Goal: Task Accomplishment & Management: Use online tool/utility

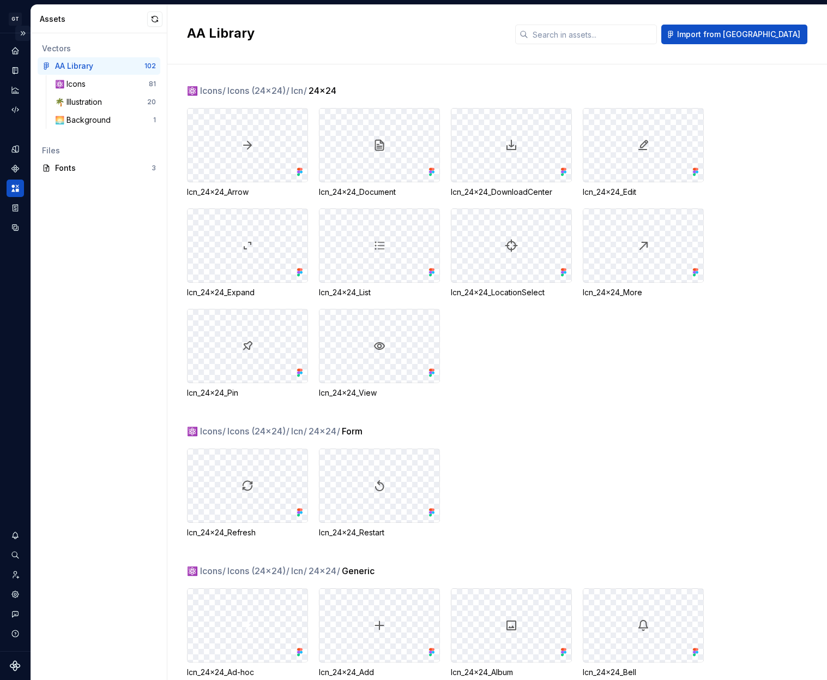
click at [22, 33] on button "Expand sidebar" at bounding box center [22, 33] width 15 height 15
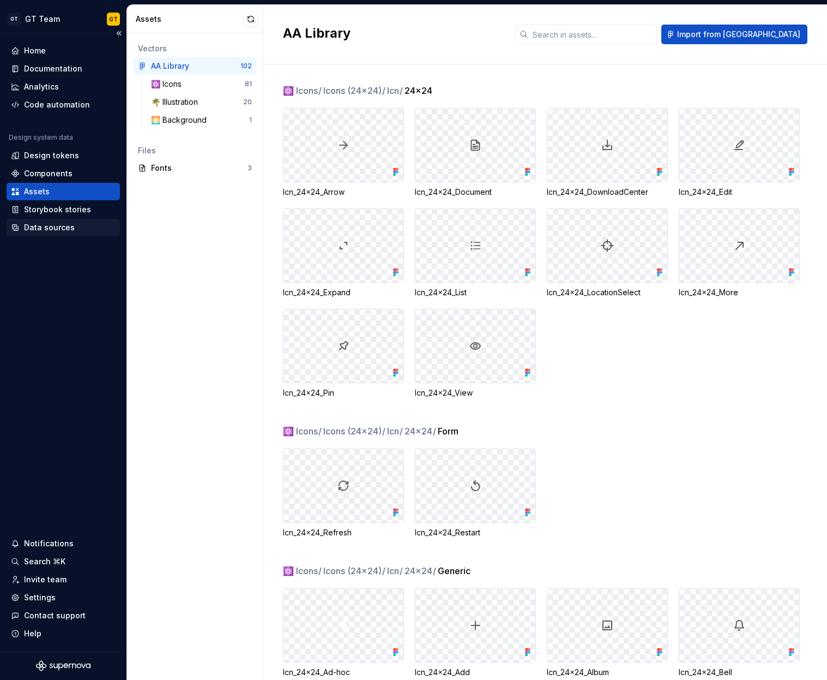
click at [63, 229] on div "Data sources" at bounding box center [49, 227] width 51 height 11
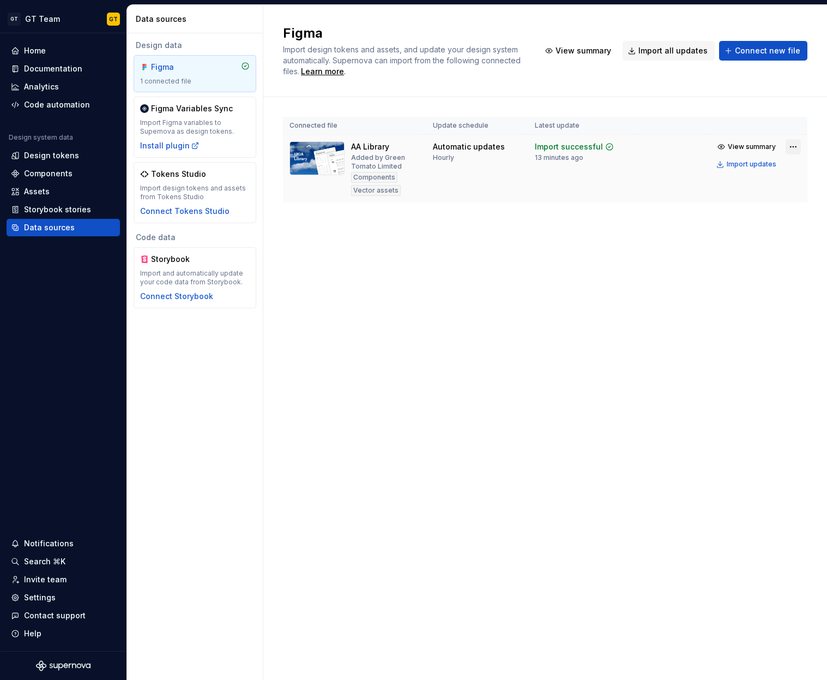
click at [789, 145] on html "GT GT Team GT Home Documentation Analytics Code automation Design system data D…" at bounding box center [413, 340] width 827 height 680
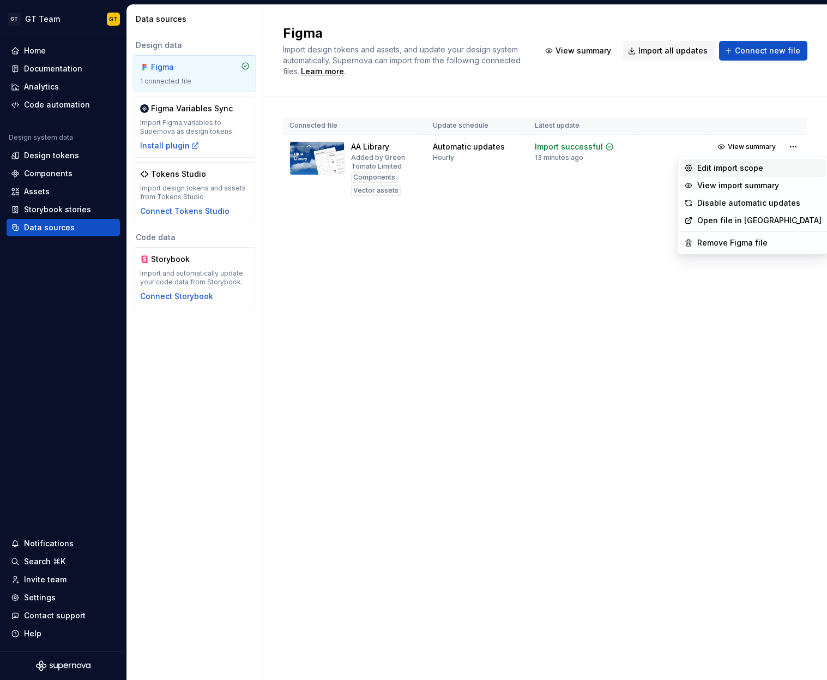
click at [712, 167] on div "Edit import scope" at bounding box center [760, 168] width 124 height 11
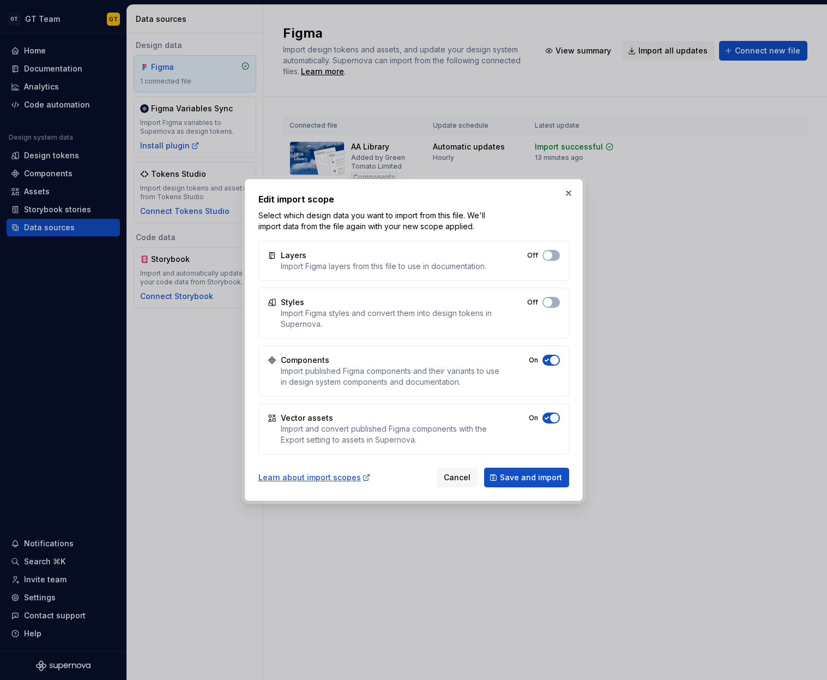
click at [556, 419] on span "button" at bounding box center [554, 417] width 9 height 9
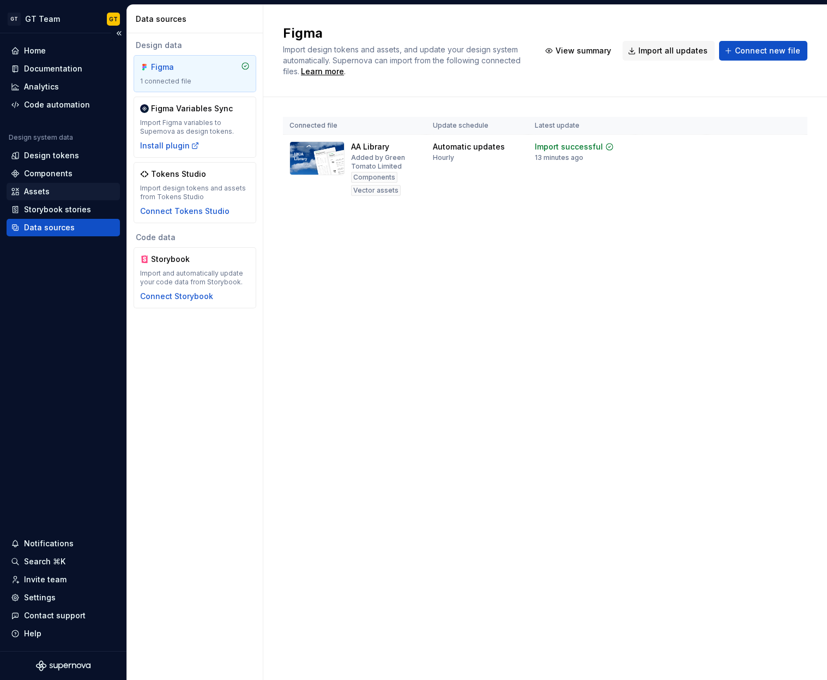
click at [51, 189] on div "Assets" at bounding box center [63, 191] width 105 height 11
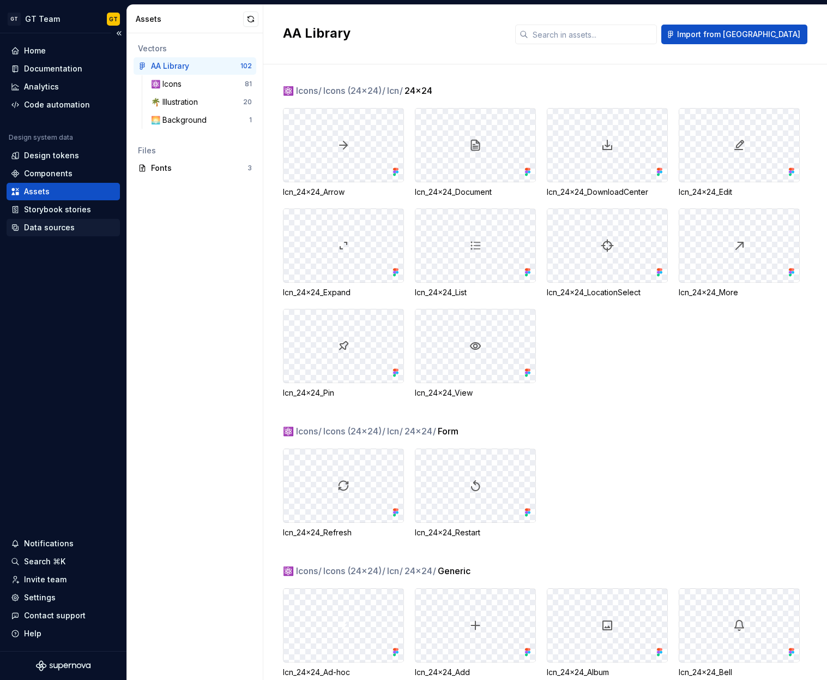
click at [42, 227] on div "Data sources" at bounding box center [49, 227] width 51 height 11
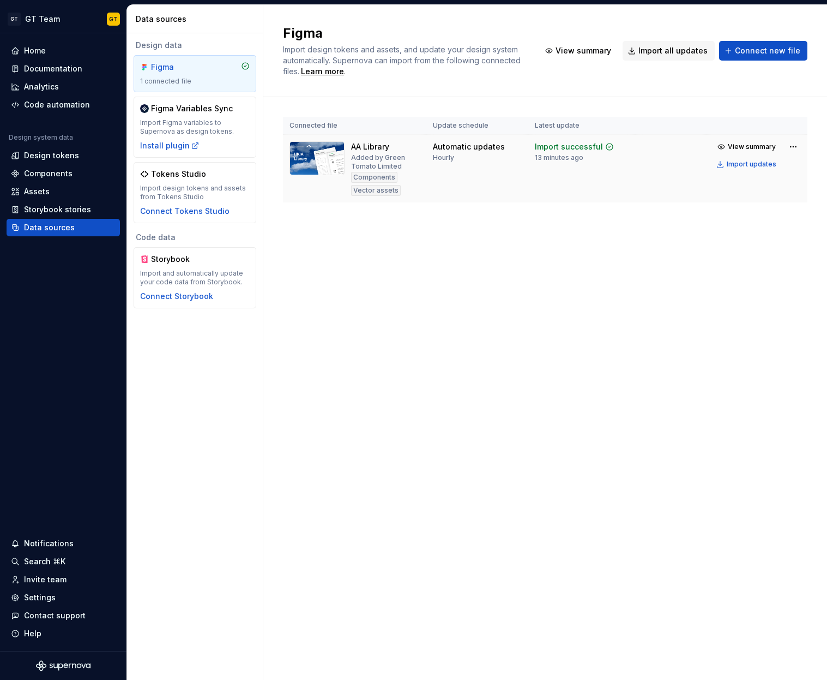
click at [785, 144] on div "View summary Import updates" at bounding box center [757, 155] width 88 height 33
click at [787, 145] on html "GT GT Team GT Home Documentation Analytics Code automation Design system data D…" at bounding box center [413, 340] width 827 height 680
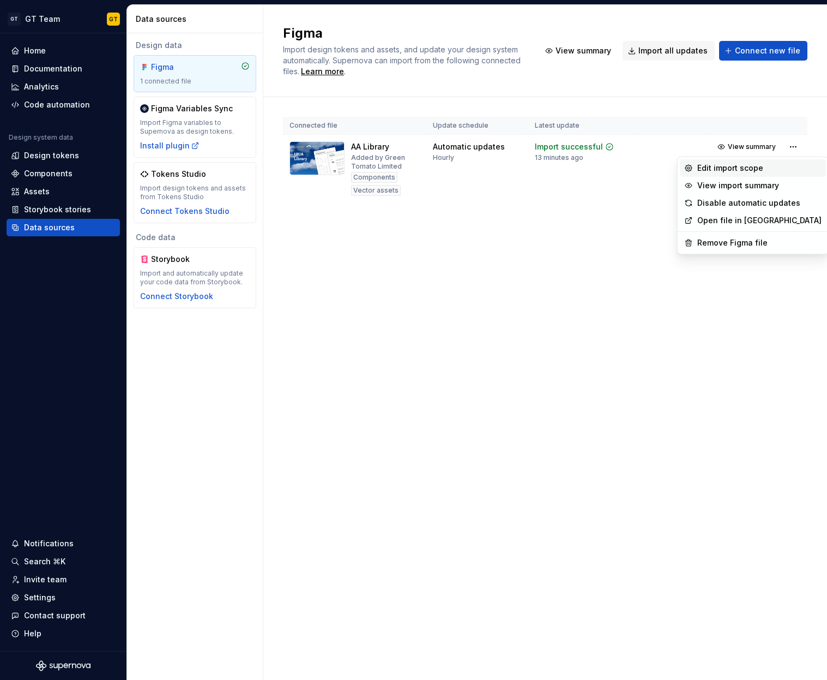
click at [729, 170] on div "Edit import scope" at bounding box center [760, 168] width 124 height 11
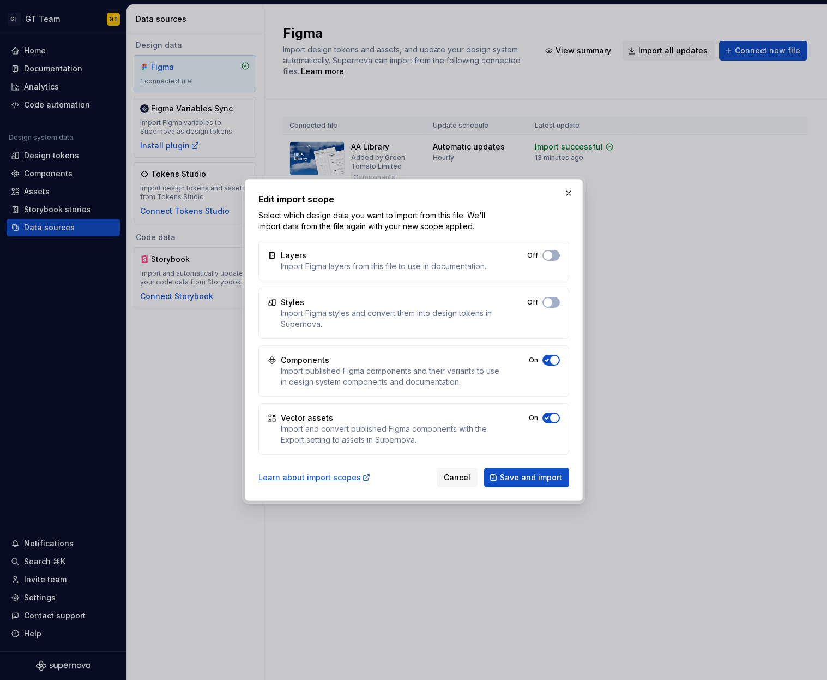
click at [554, 417] on span "button" at bounding box center [554, 417] width 9 height 9
click at [547, 476] on span "Save and import" at bounding box center [531, 477] width 62 height 11
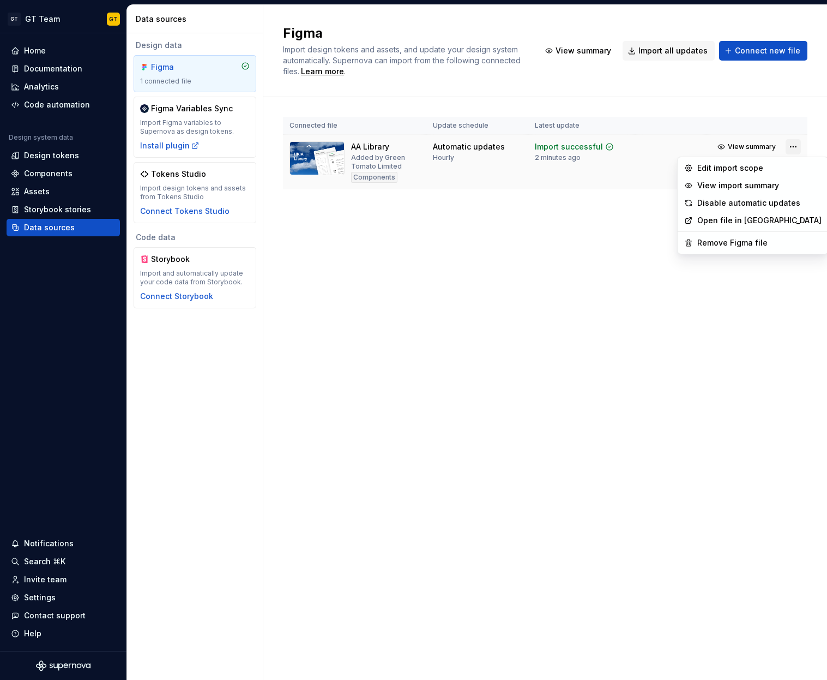
click at [786, 148] on html "GT GT Team GT Home Documentation Analytics Code automation Design system data D…" at bounding box center [413, 340] width 827 height 680
click at [760, 170] on div "Edit import scope" at bounding box center [760, 168] width 124 height 11
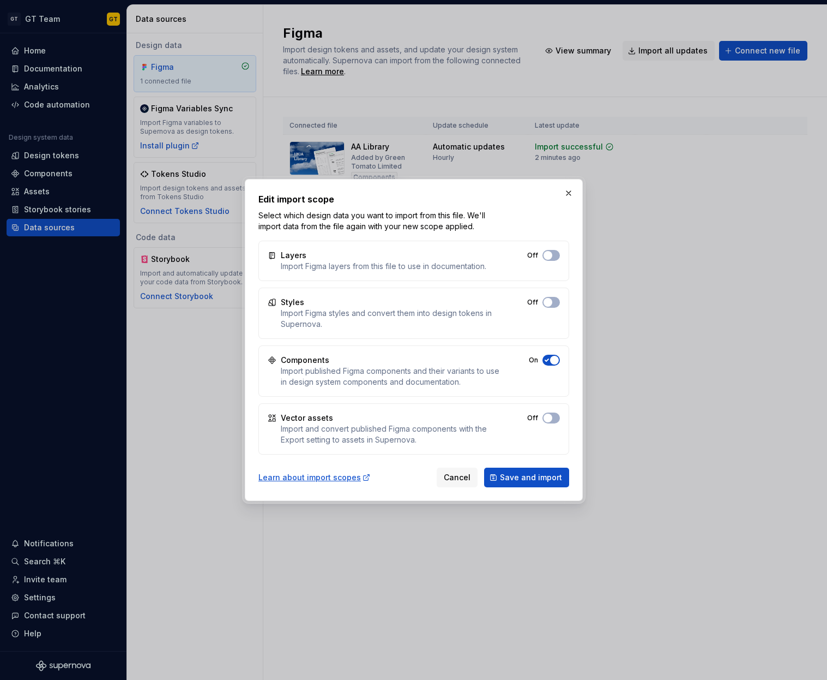
click at [541, 421] on div "Off" at bounding box center [543, 417] width 33 height 11
click at [551, 417] on span "button" at bounding box center [548, 417] width 9 height 9
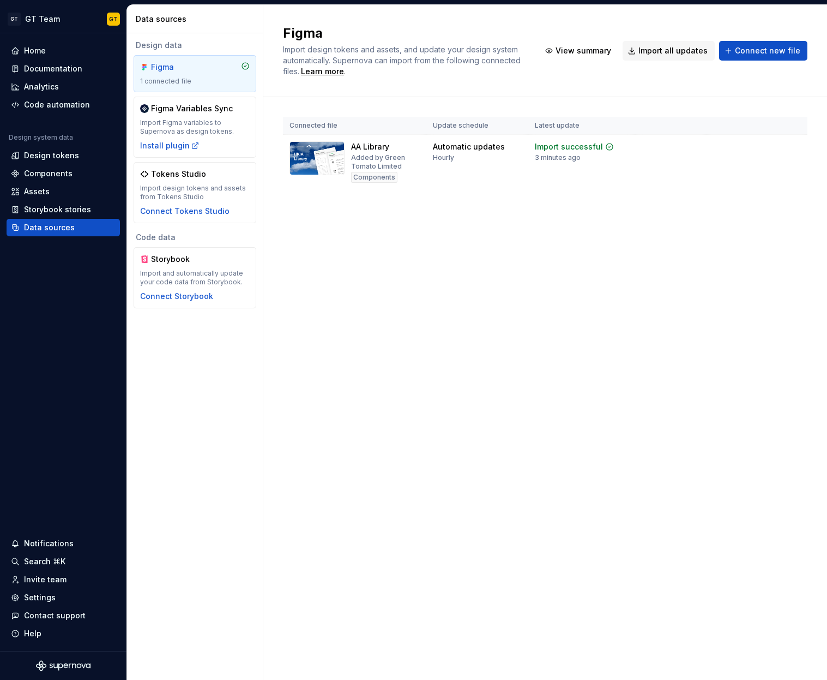
click at [647, 352] on div "Figma Import design tokens and assets, and update your design system automatica…" at bounding box center [545, 342] width 564 height 675
click at [796, 142] on html "GT GT Team GT Home Documentation Analytics Code automation Design system data D…" at bounding box center [413, 340] width 827 height 680
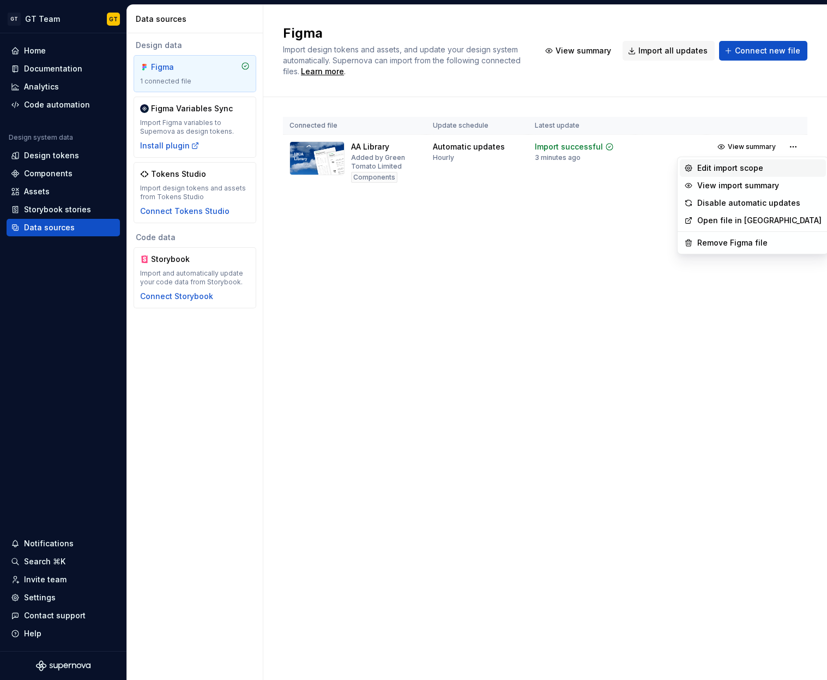
click at [733, 160] on div "Edit import scope" at bounding box center [753, 167] width 146 height 17
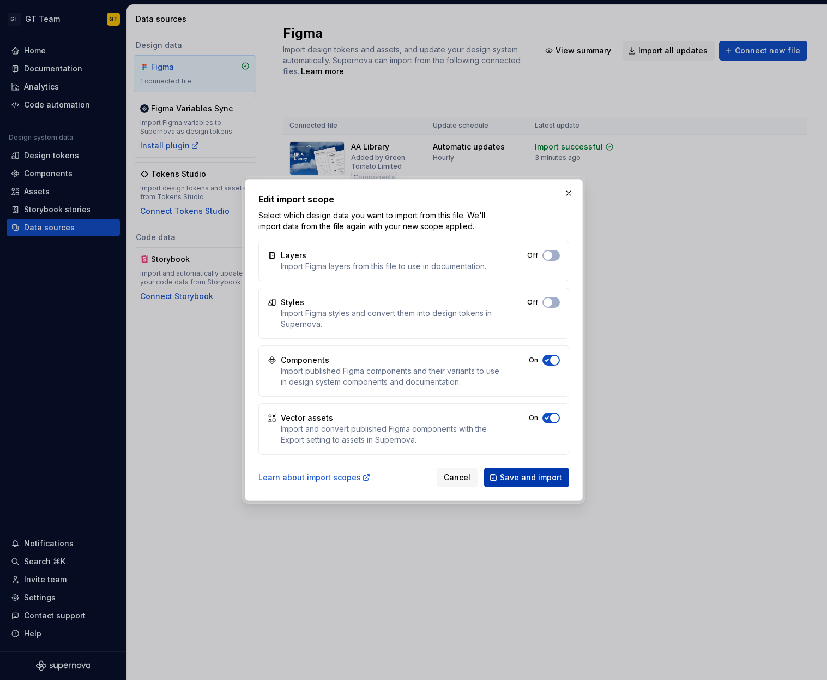
click at [531, 481] on span "Save and import" at bounding box center [531, 477] width 62 height 11
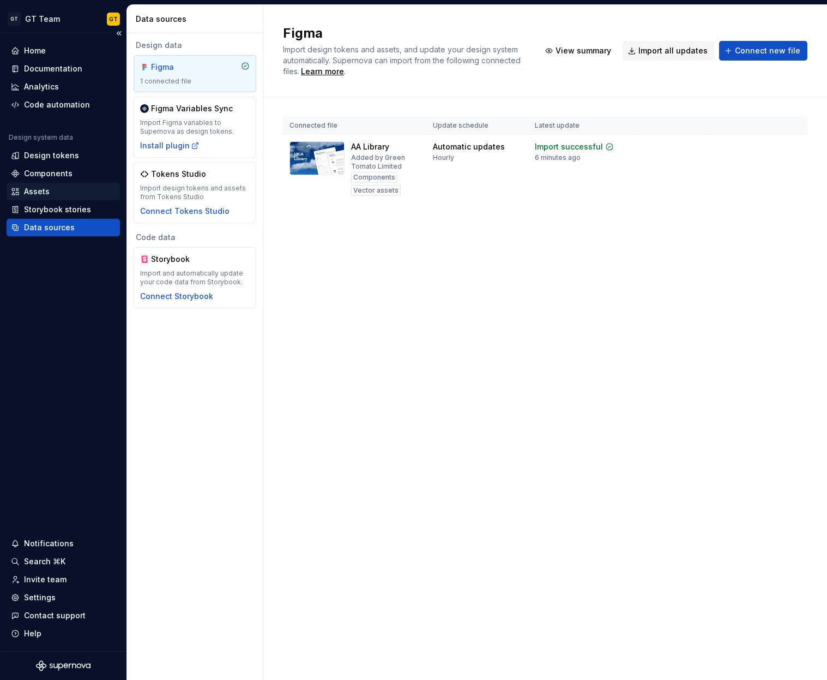
click at [53, 189] on div "Assets" at bounding box center [63, 191] width 105 height 11
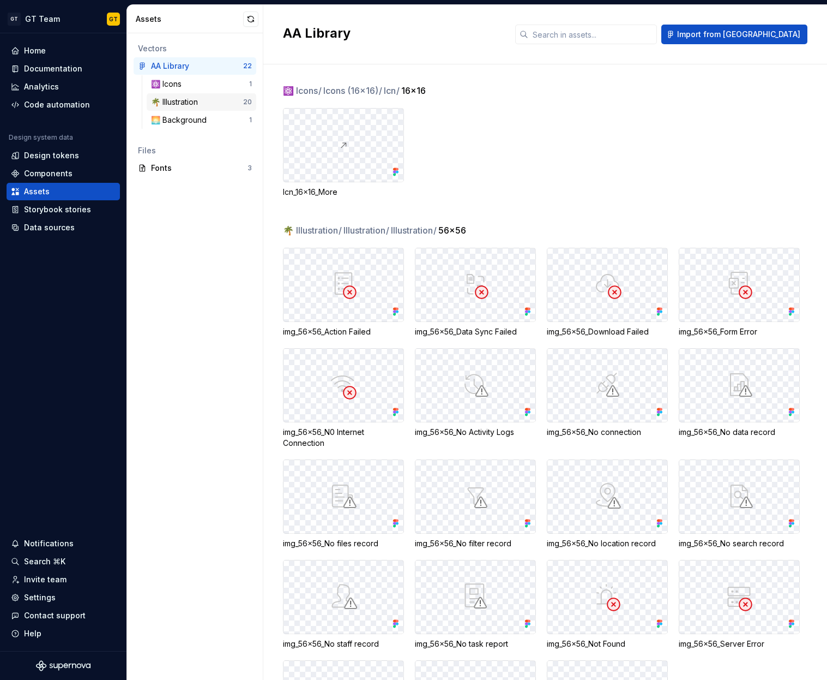
click at [206, 99] on div "🌴 Illustration" at bounding box center [197, 102] width 92 height 11
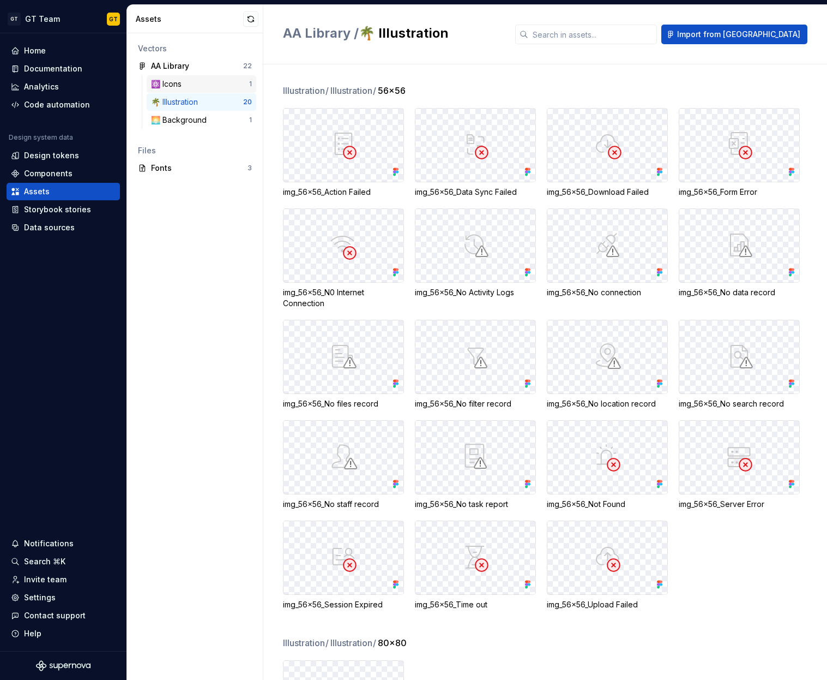
click at [205, 85] on div "⚛️ Icons" at bounding box center [200, 84] width 98 height 11
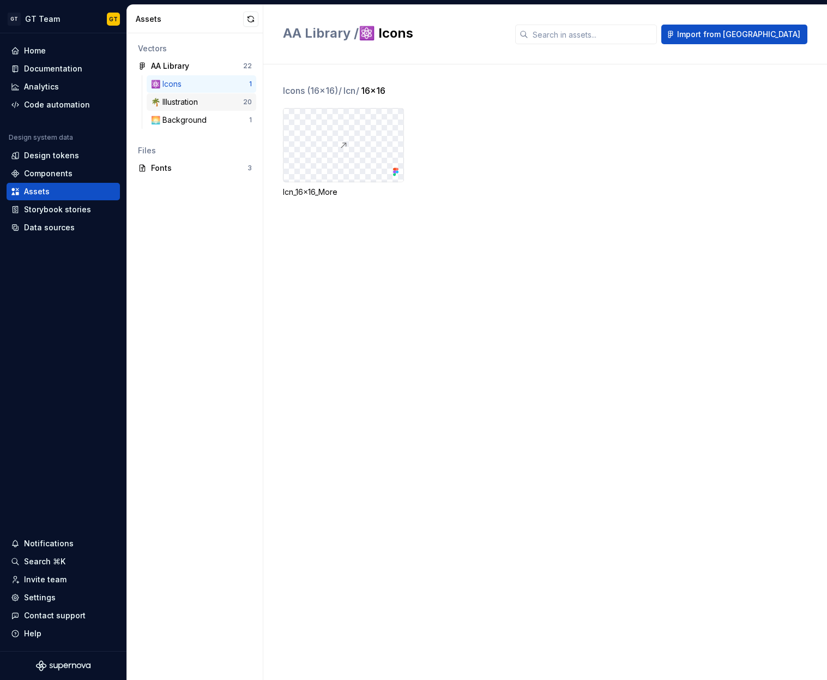
click at [213, 105] on div "🌴 Illustration" at bounding box center [197, 102] width 92 height 11
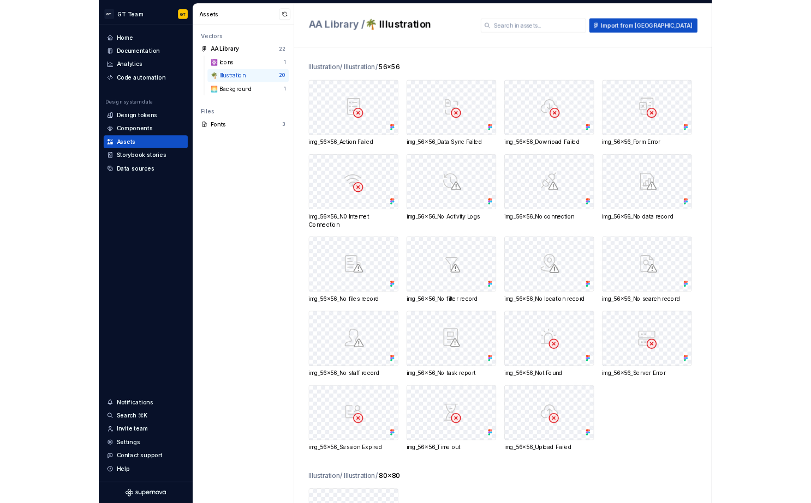
scroll to position [96, 0]
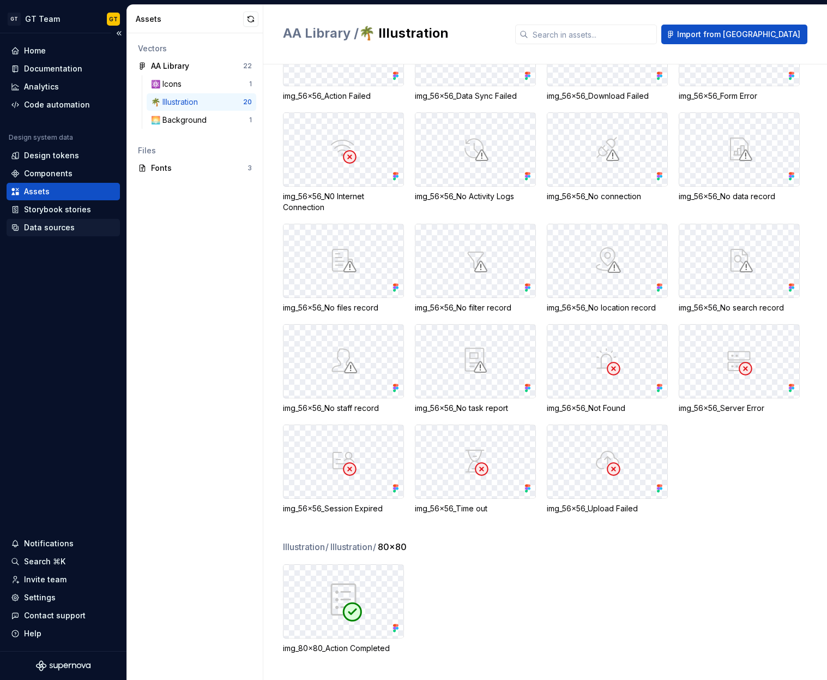
click at [70, 228] on div "Data sources" at bounding box center [49, 227] width 51 height 11
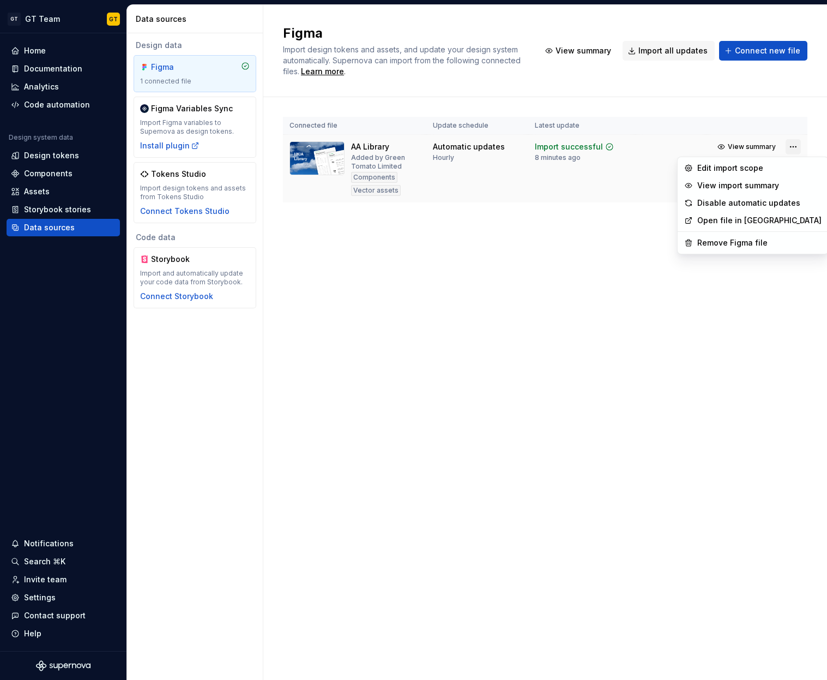
click at [795, 142] on html "GT GT Team GT Home Documentation Analytics Code automation Design system data D…" at bounding box center [413, 340] width 827 height 680
click at [756, 167] on div "Edit import scope" at bounding box center [760, 168] width 124 height 11
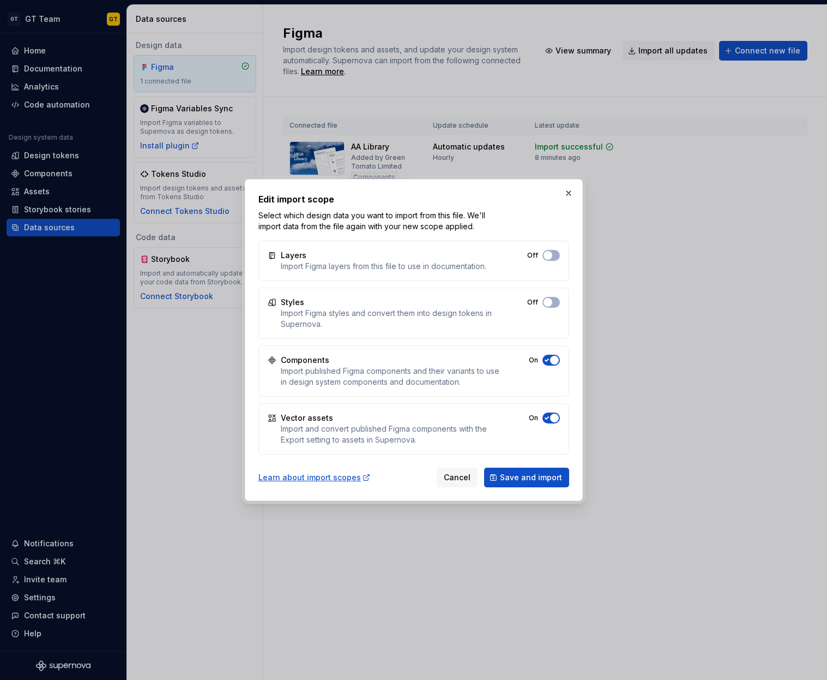
click at [554, 427] on div "Vector assets Import and convert published Figma components with the Export set…" at bounding box center [414, 428] width 311 height 51
click at [553, 418] on span "button" at bounding box center [554, 417] width 9 height 9
click at [547, 484] on button "Save and import" at bounding box center [526, 477] width 85 height 20
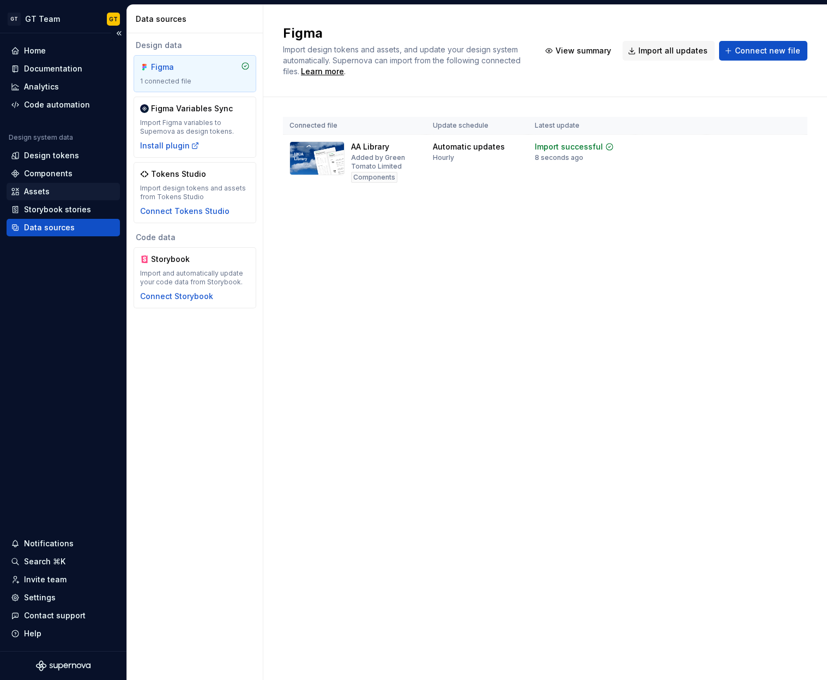
click at [50, 190] on div "Assets" at bounding box center [63, 191] width 105 height 11
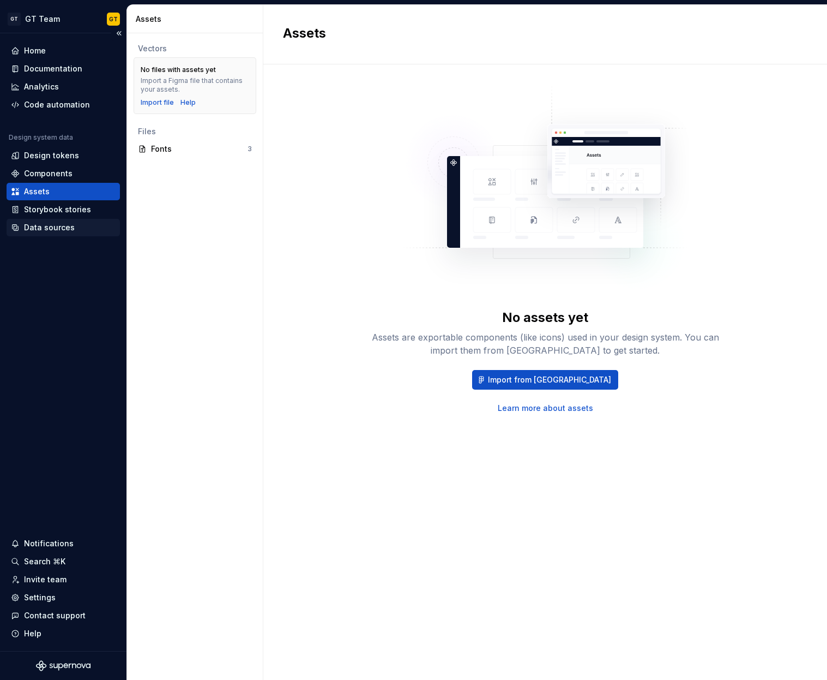
click at [46, 220] on div "Data sources" at bounding box center [63, 227] width 113 height 17
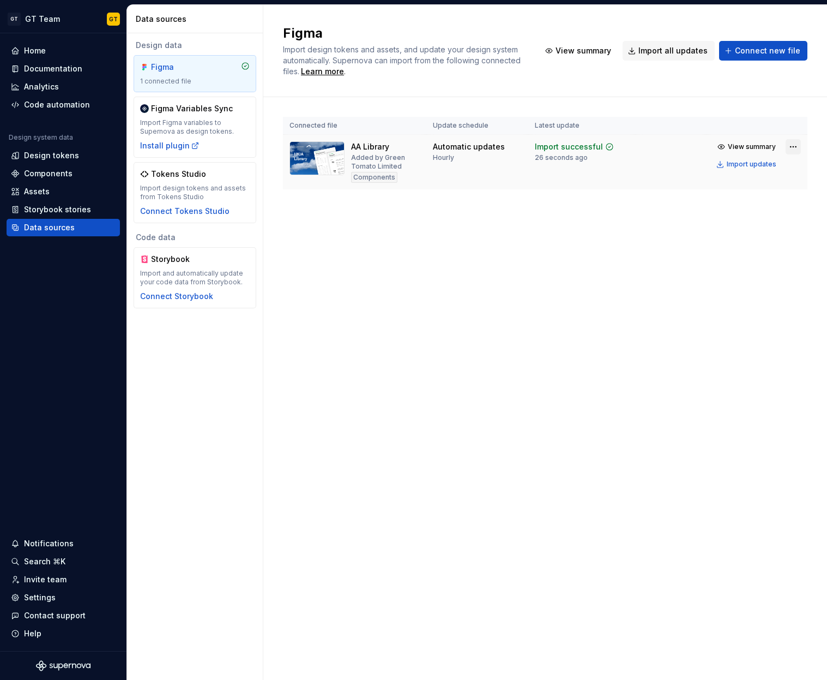
click at [799, 142] on html "GT GT Team GT Home Documentation Analytics Code automation Design system data D…" at bounding box center [413, 340] width 827 height 680
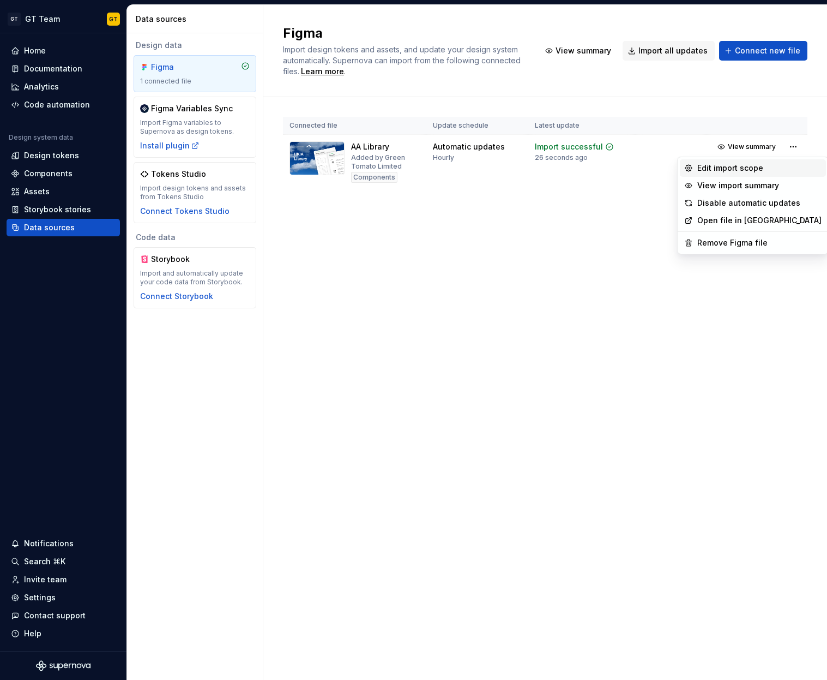
click at [758, 170] on div "Edit import scope" at bounding box center [760, 168] width 124 height 11
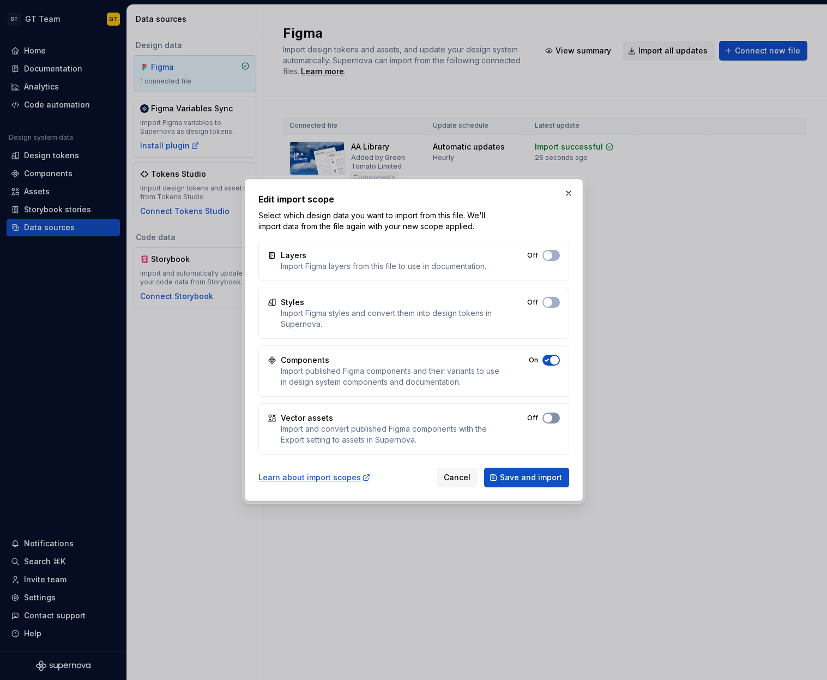
click at [545, 415] on span "button" at bounding box center [548, 417] width 9 height 9
click at [542, 465] on div "Learn about import scopes Cancel Save and import" at bounding box center [414, 475] width 311 height 24
click at [542, 483] on button "Save and import" at bounding box center [526, 477] width 85 height 20
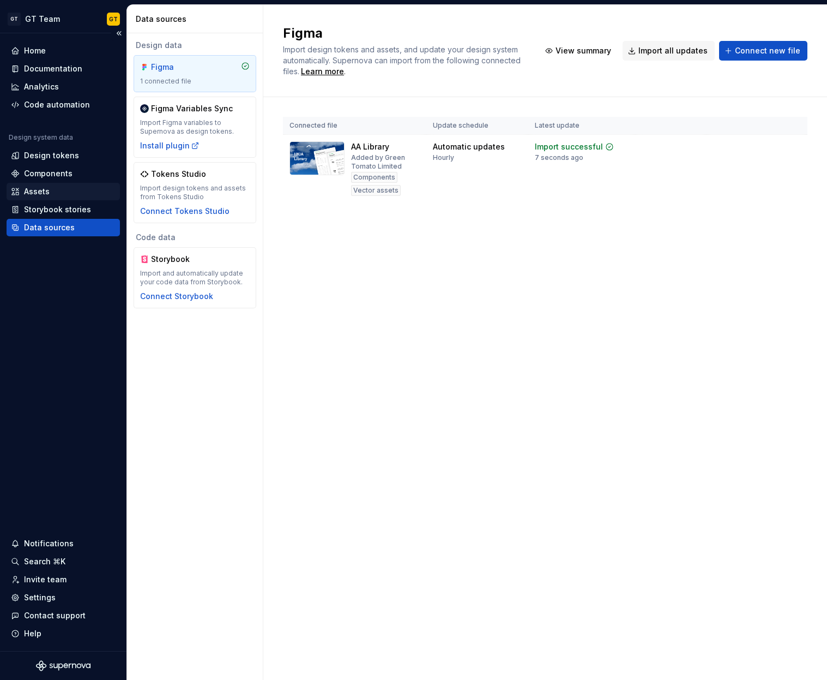
click at [46, 189] on div "Assets" at bounding box center [37, 191] width 26 height 11
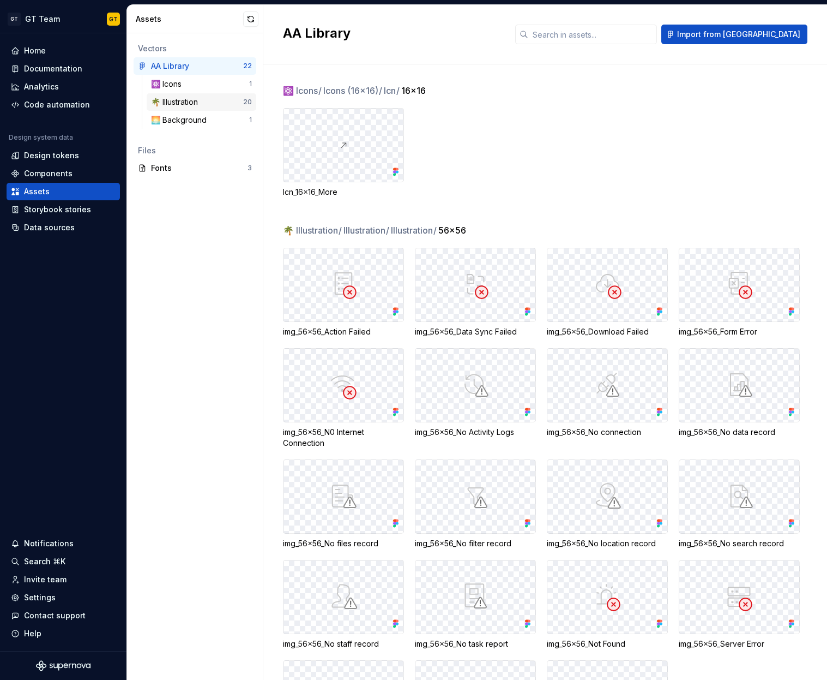
click at [217, 100] on div "🌴 Illustration" at bounding box center [197, 102] width 92 height 11
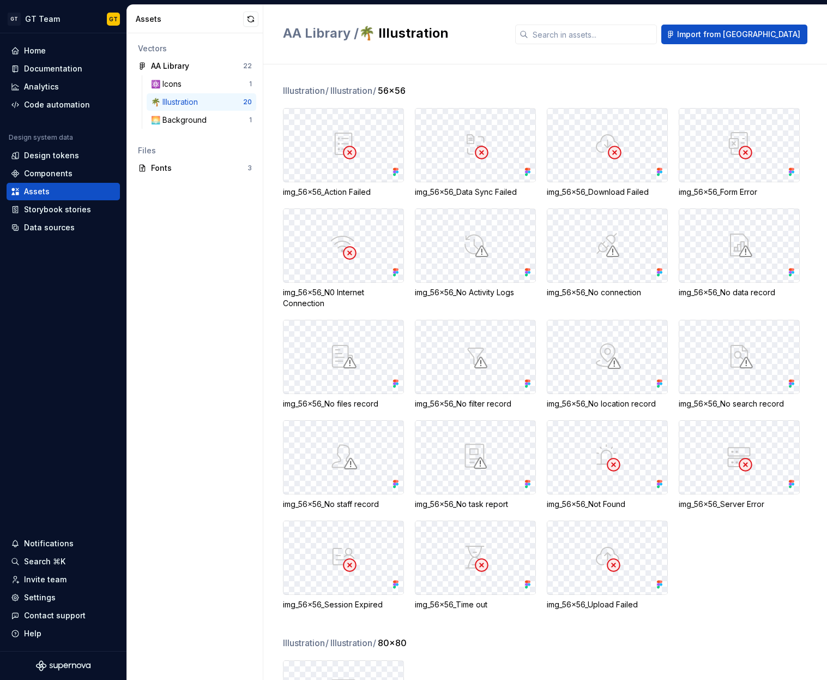
click at [341, 166] on div at bounding box center [344, 145] width 120 height 73
click at [581, 158] on div at bounding box center [608, 145] width 120 height 73
click at [219, 116] on div "🌅 Background" at bounding box center [200, 120] width 98 height 11
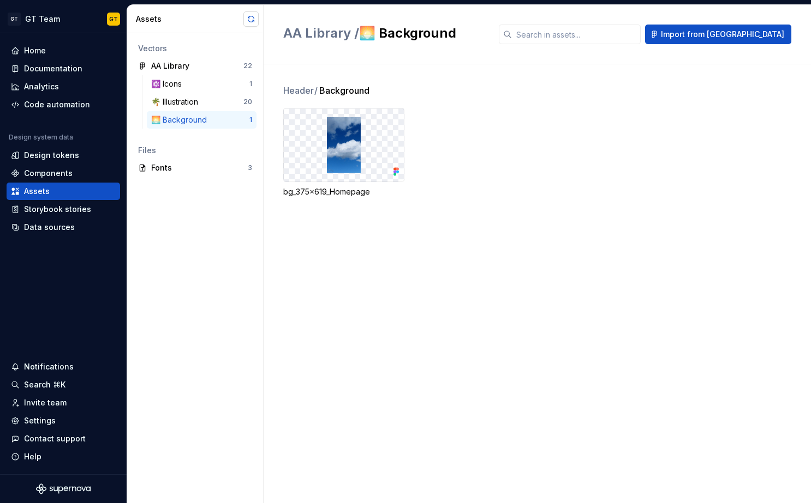
click at [252, 23] on button "button" at bounding box center [250, 18] width 15 height 15
